Goal: Find specific page/section: Find specific page/section

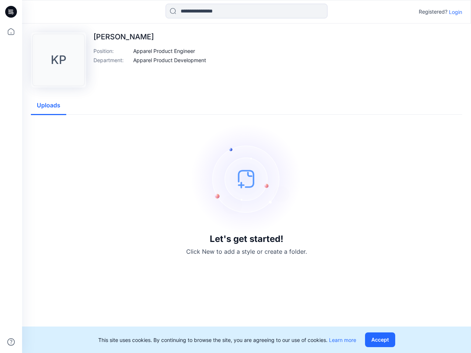
click at [235, 177] on img at bounding box center [246, 179] width 110 height 110
click at [11, 12] on icon at bounding box center [12, 12] width 3 height 0
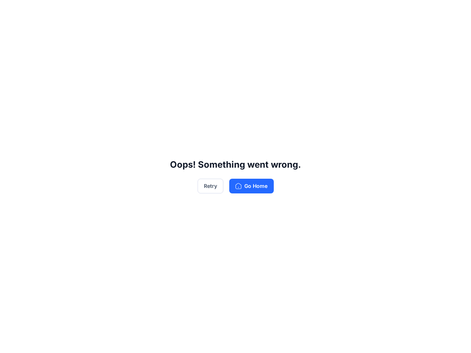
click at [11, 32] on div "Oops! Something went wrong. Retry Go Home" at bounding box center [235, 176] width 471 height 353
click at [11, 342] on div "Oops! Something went wrong. Retry Go Home" at bounding box center [235, 176] width 471 height 353
click at [246, 11] on div "Oops! Something went wrong. Retry Go Home" at bounding box center [235, 176] width 471 height 353
click at [455, 12] on div "Oops! Something went wrong. Retry Go Home" at bounding box center [235, 176] width 471 height 353
click at [164, 51] on div "Oops! Something went wrong. Retry Go Home" at bounding box center [235, 176] width 471 height 353
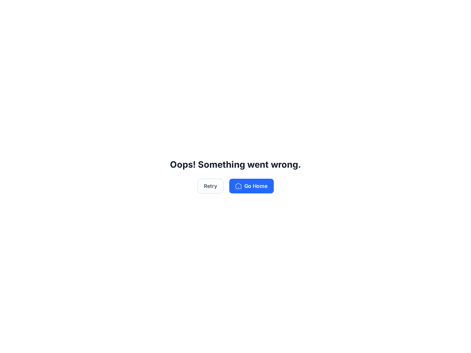
click at [170, 60] on div "Oops! Something went wrong. Retry Go Home" at bounding box center [235, 176] width 471 height 353
click at [49, 106] on div "Oops! Something went wrong. Retry Go Home" at bounding box center [235, 176] width 471 height 353
click at [381, 340] on div "Oops! Something went wrong. Retry Go Home" at bounding box center [235, 176] width 471 height 353
